Goal: Task Accomplishment & Management: Complete application form

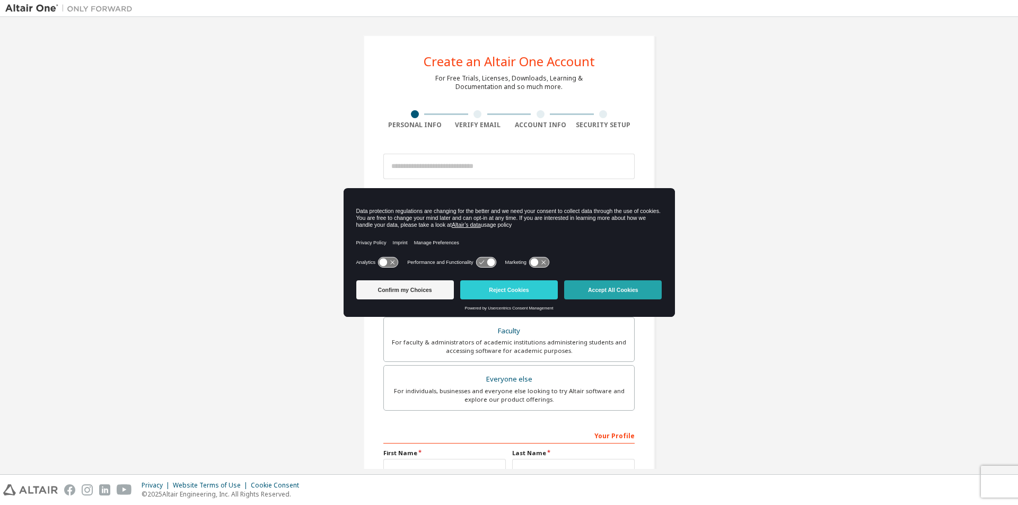
click at [643, 296] on button "Accept All Cookies" at bounding box center [613, 289] width 98 height 19
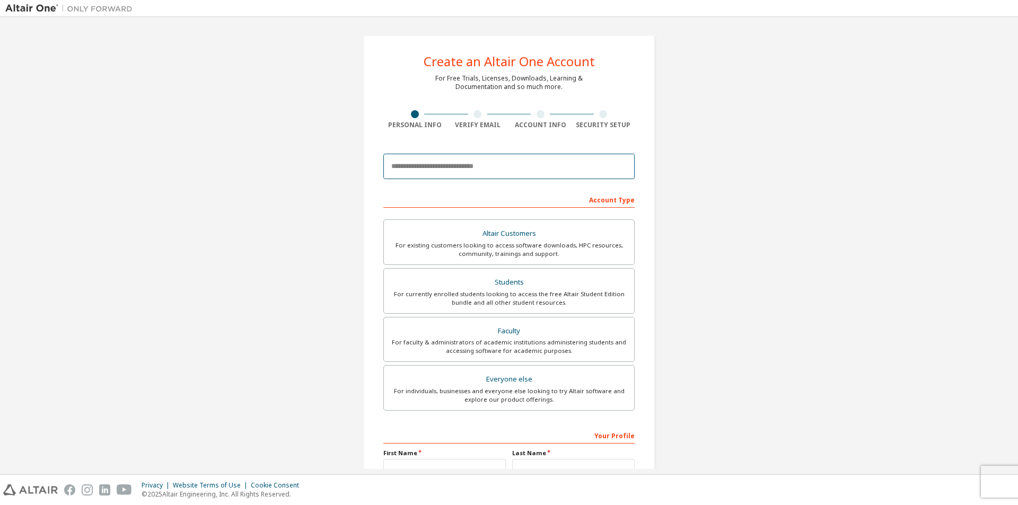
click at [488, 171] on input "email" at bounding box center [508, 166] width 251 height 25
click at [556, 165] on input "email" at bounding box center [508, 166] width 251 height 25
type input "**********"
click at [774, 194] on div "**********" at bounding box center [508, 302] width 1007 height 561
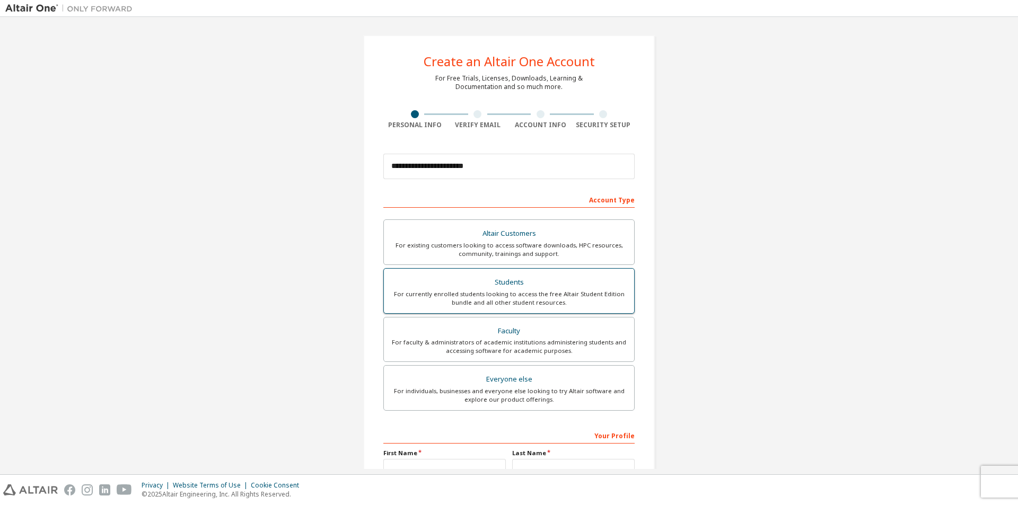
click at [494, 289] on div "Students" at bounding box center [509, 282] width 238 height 15
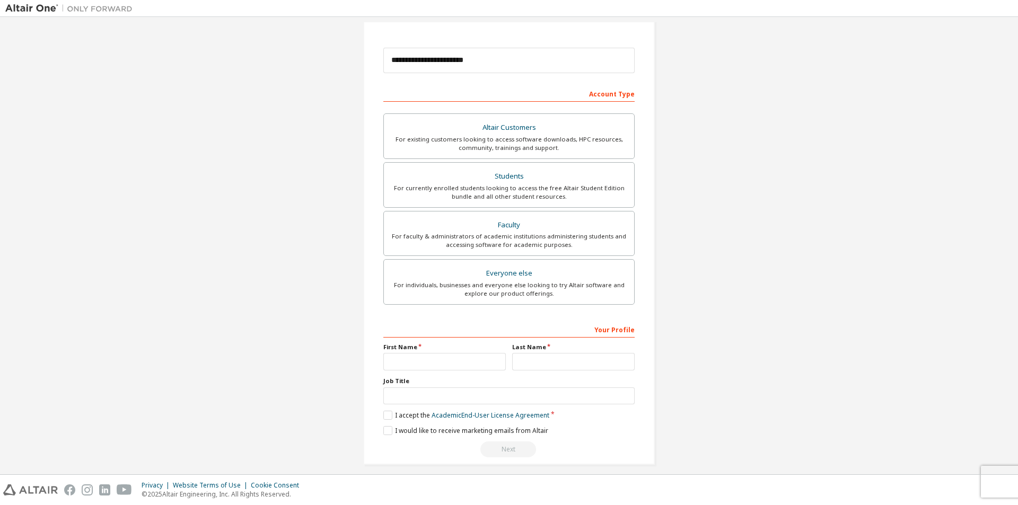
scroll to position [115, 0]
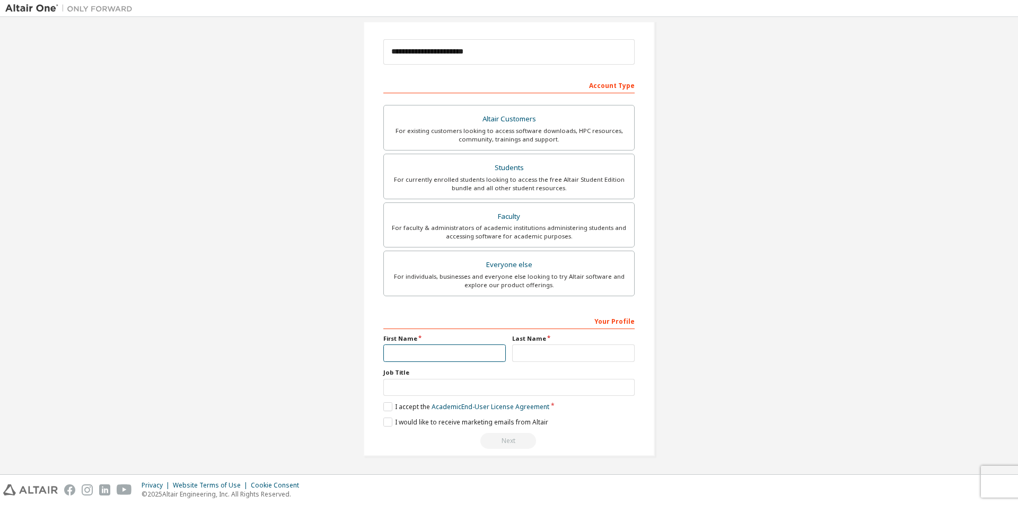
click at [421, 352] on input "text" at bounding box center [444, 353] width 122 height 17
type input "*"
type input "*****"
type input "**"
click at [476, 383] on input "text" at bounding box center [508, 387] width 251 height 17
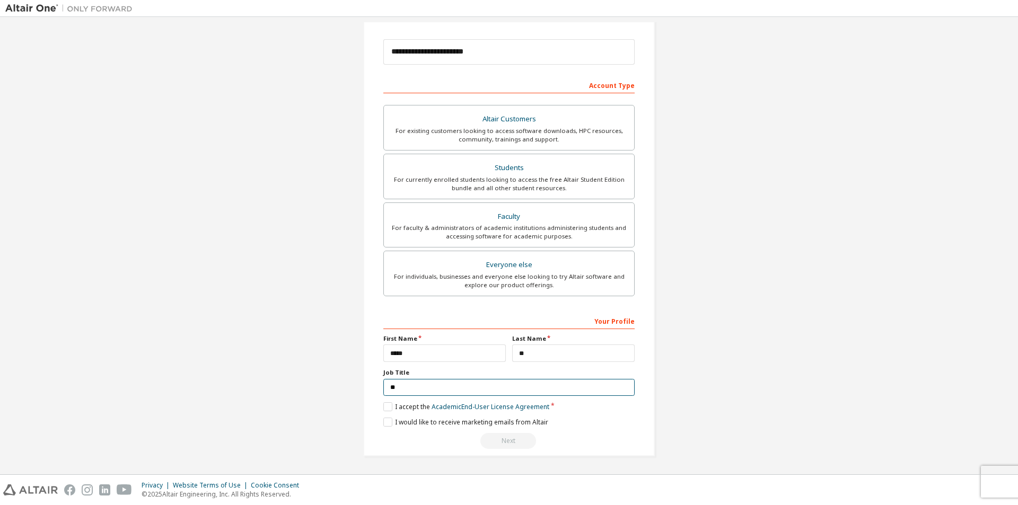
type input "*"
type input "*******"
click at [388, 406] on label "I accept the Academic End-User License Agreement" at bounding box center [466, 406] width 166 height 9
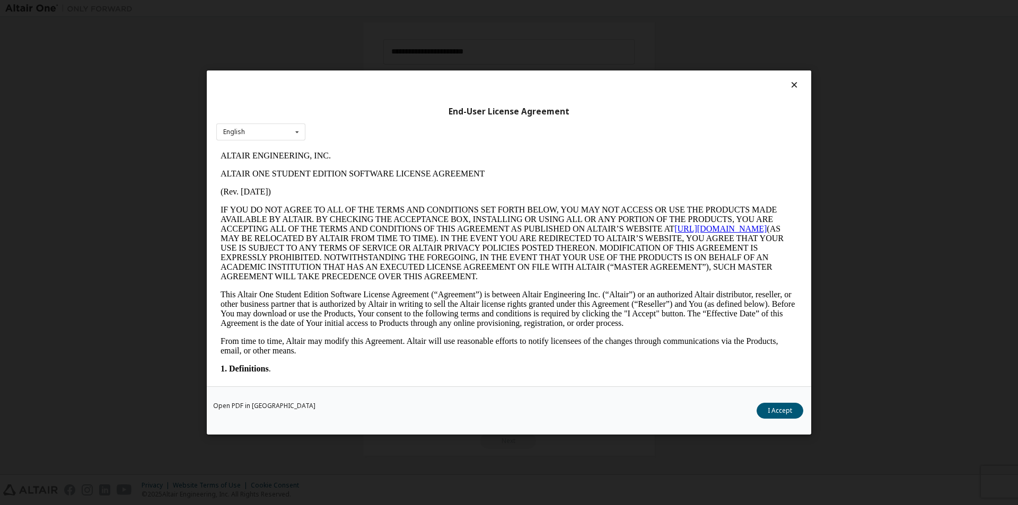
scroll to position [0, 0]
click at [258, 135] on div "English English" at bounding box center [260, 132] width 89 height 17
click at [268, 135] on div "English English" at bounding box center [260, 132] width 89 height 17
click at [773, 407] on button "I Accept" at bounding box center [780, 411] width 47 height 16
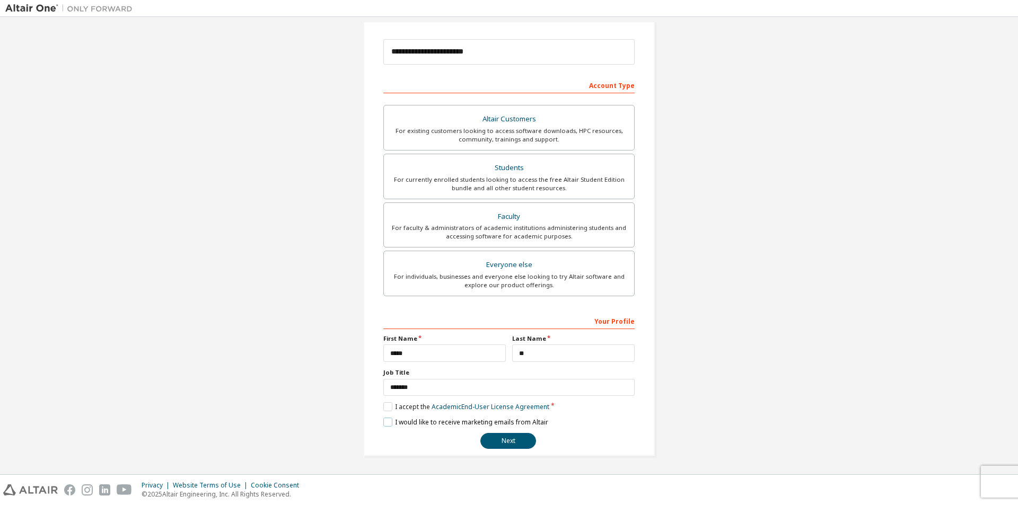
click at [385, 419] on label "I would like to receive marketing emails from Altair" at bounding box center [465, 422] width 165 height 9
click at [514, 438] on button "Next" at bounding box center [508, 441] width 56 height 16
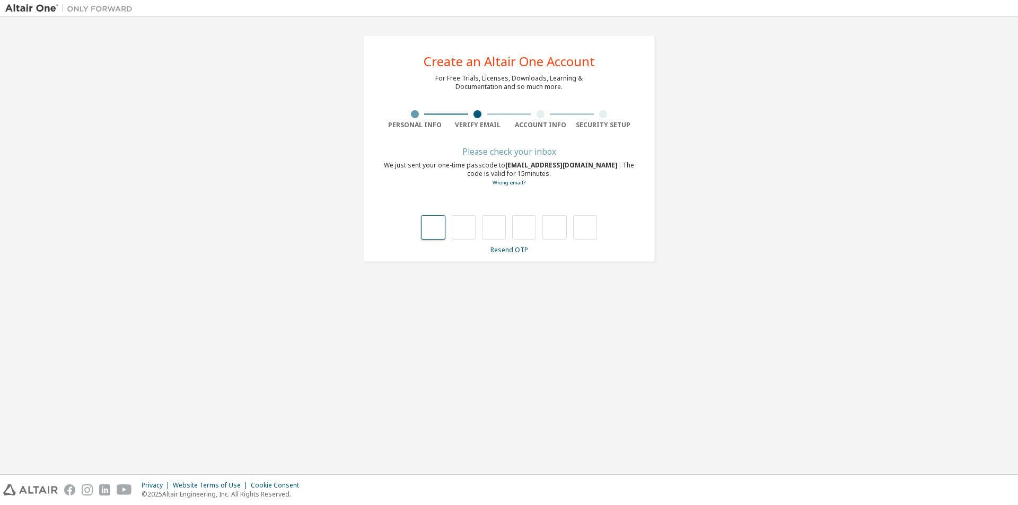
click at [432, 234] on input "text" at bounding box center [433, 227] width 24 height 24
type input "*"
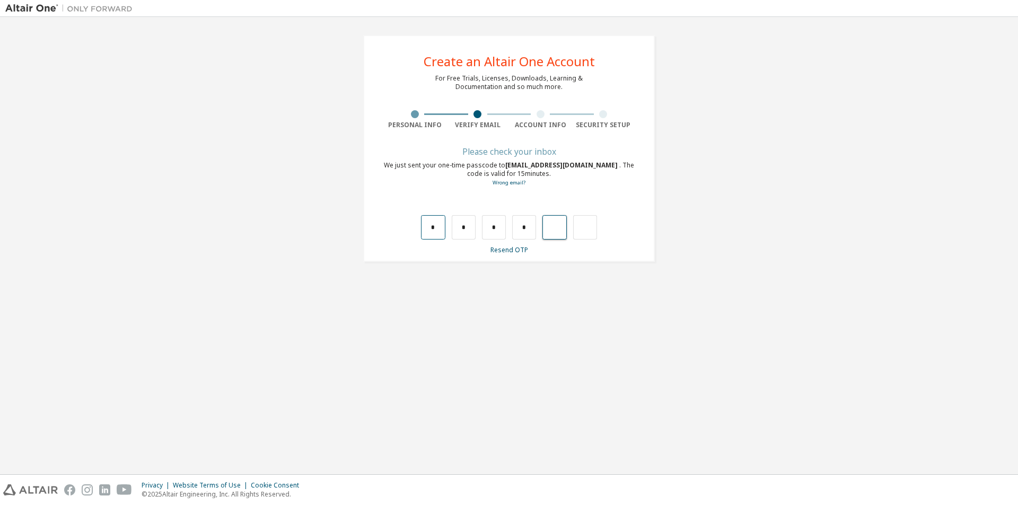
type input "*"
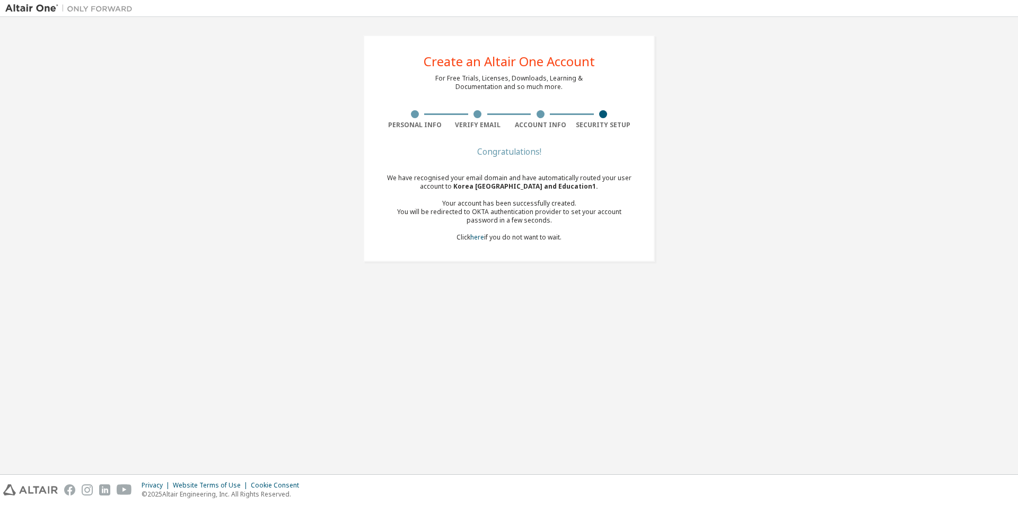
click at [557, 197] on div "We have recognised your email domain and have automatically routed your user ac…" at bounding box center [508, 208] width 251 height 68
drag, startPoint x: 475, startPoint y: 225, endPoint x: 583, endPoint y: 227, distance: 107.6
click at [583, 227] on div "We have recognised your email domain and have automatically routed your user ac…" at bounding box center [508, 208] width 251 height 68
